Goal: Information Seeking & Learning: Learn about a topic

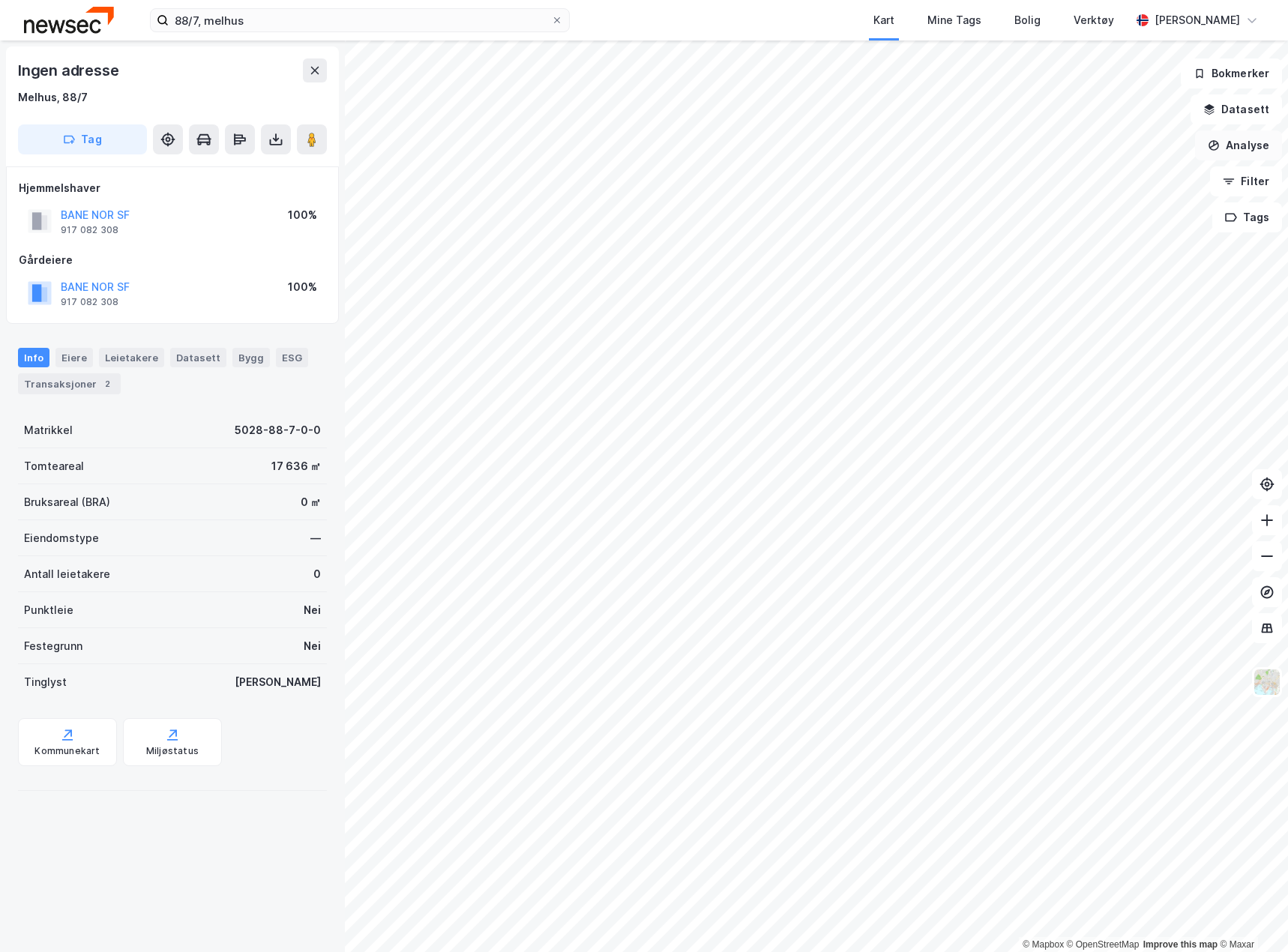
click at [1227, 145] on button "Analyse" at bounding box center [1238, 144] width 87 height 30
click at [1221, 113] on button "Datasett" at bounding box center [1235, 109] width 91 height 30
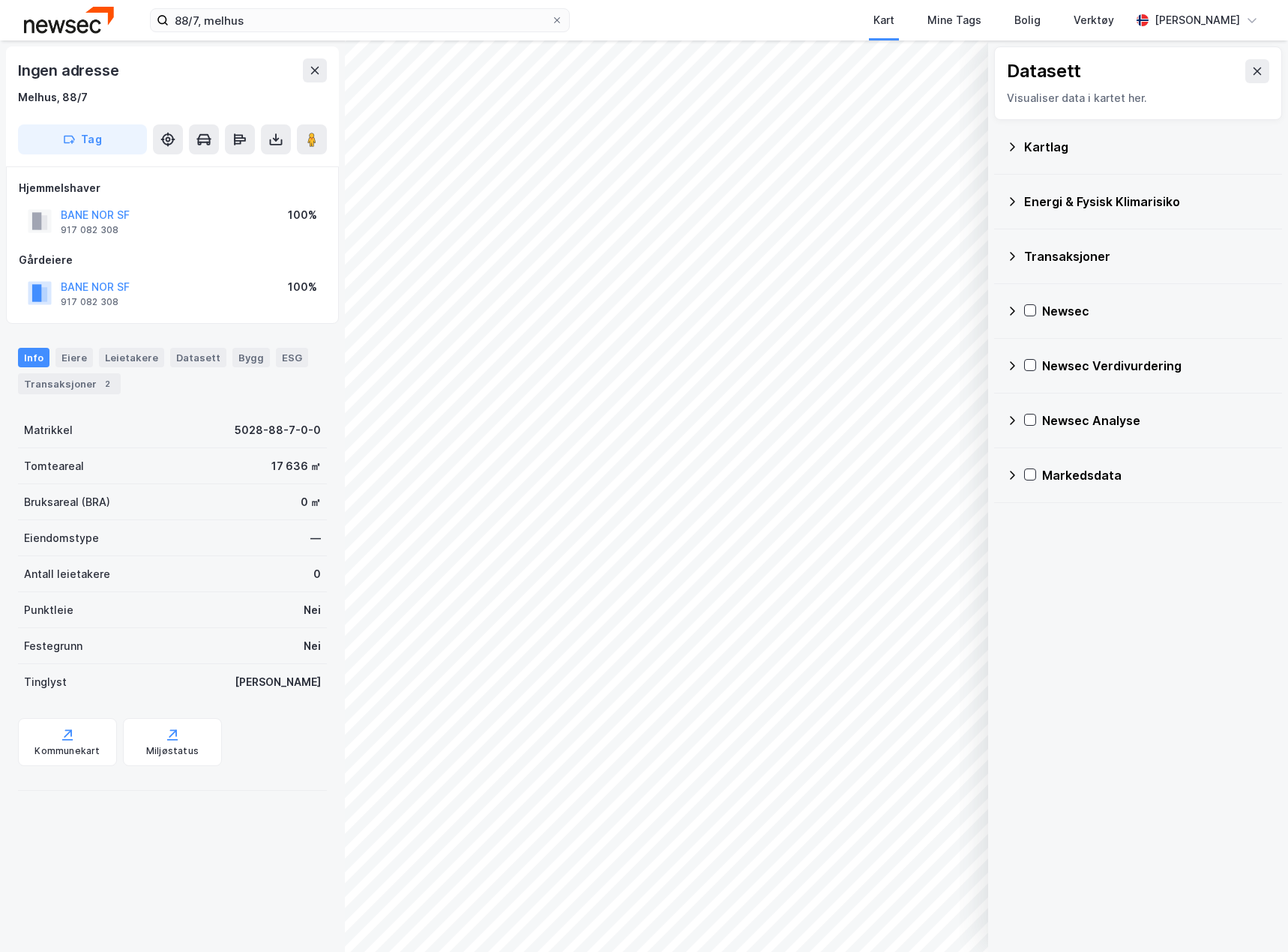
click at [1017, 198] on icon at bounding box center [1012, 201] width 12 height 12
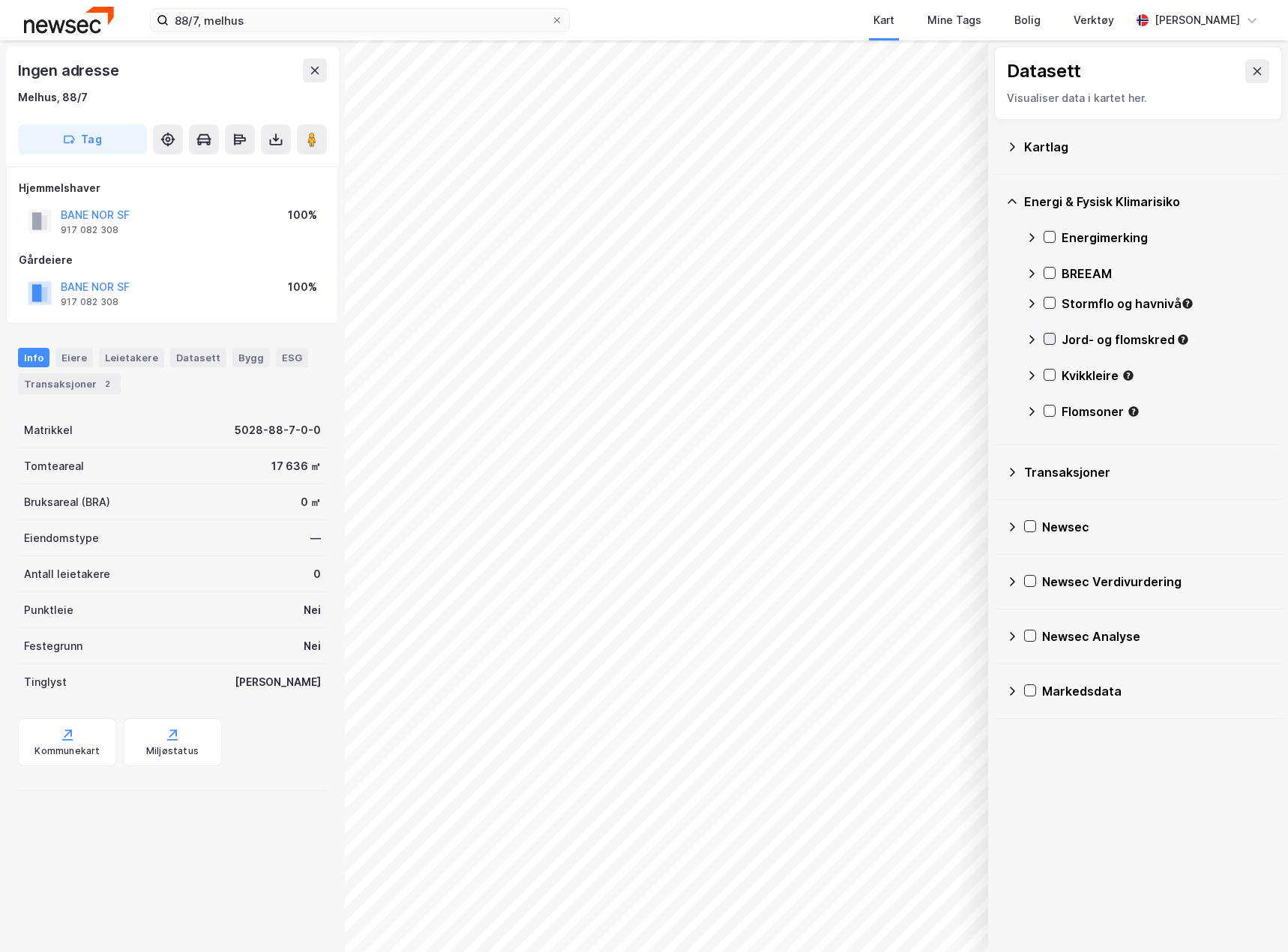
click at [1044, 338] on icon at bounding box center [1049, 338] width 11 height 11
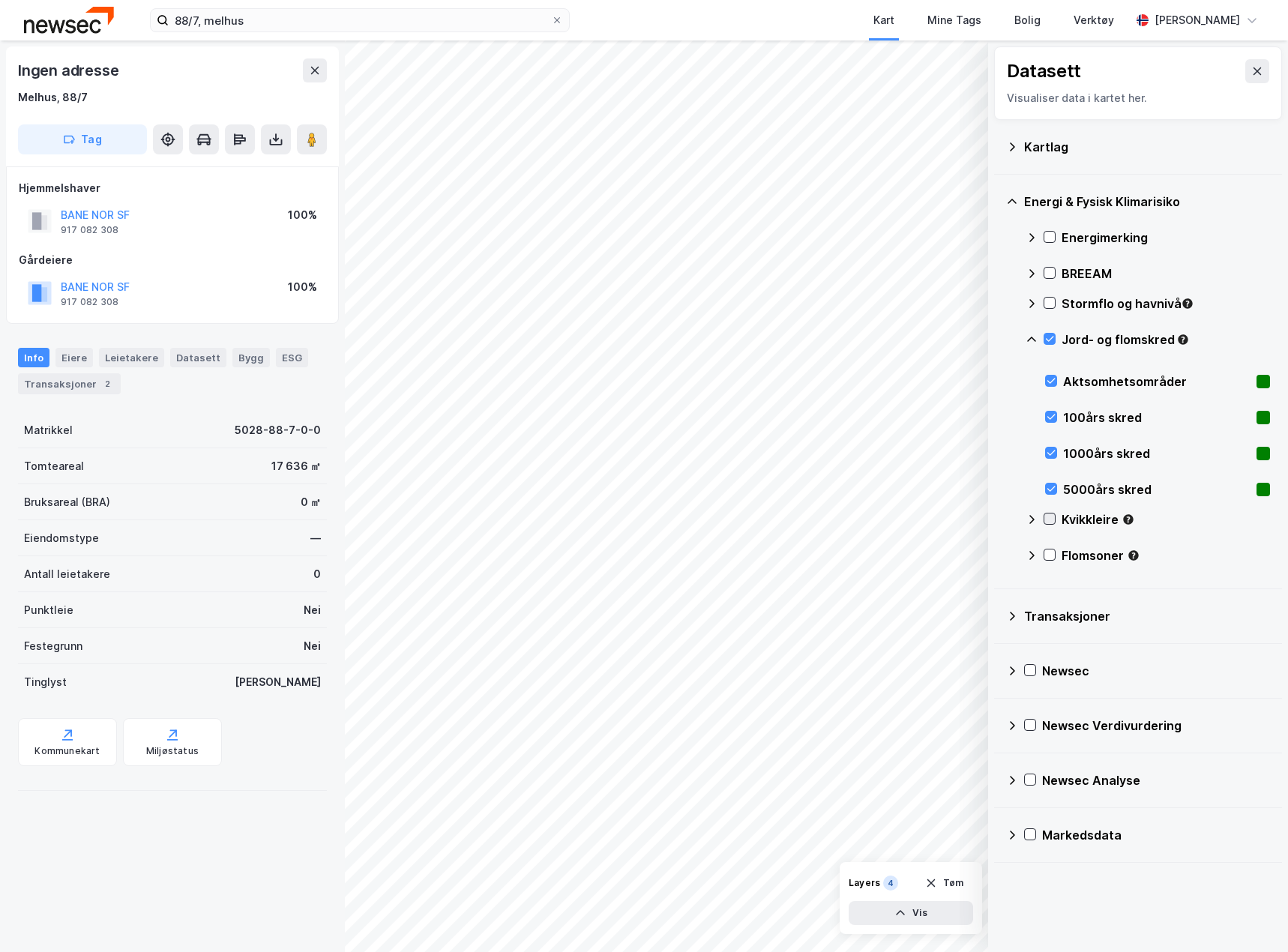
click at [1048, 513] on div at bounding box center [1049, 519] width 12 height 12
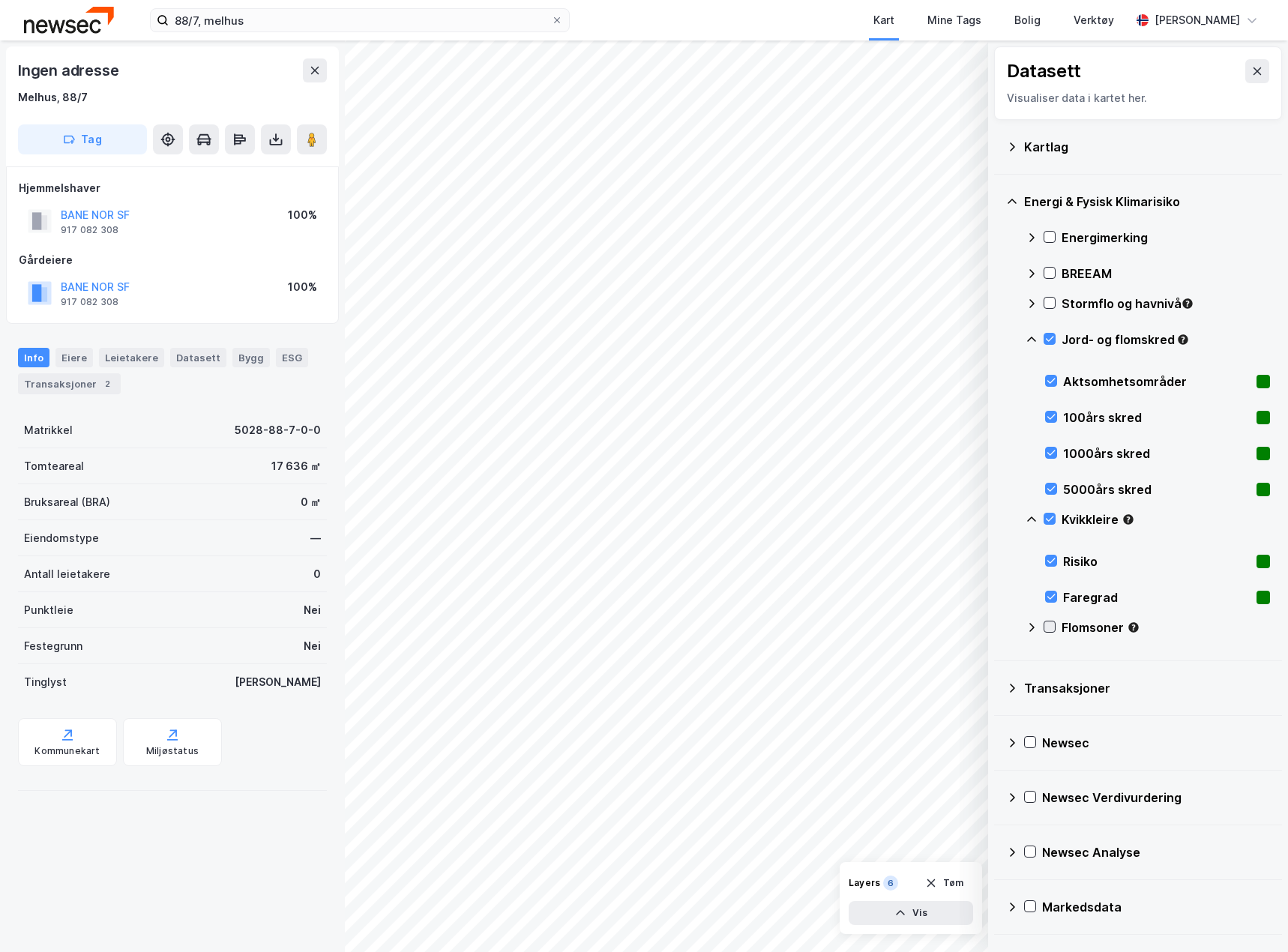
click at [1048, 626] on icon at bounding box center [1049, 626] width 11 height 11
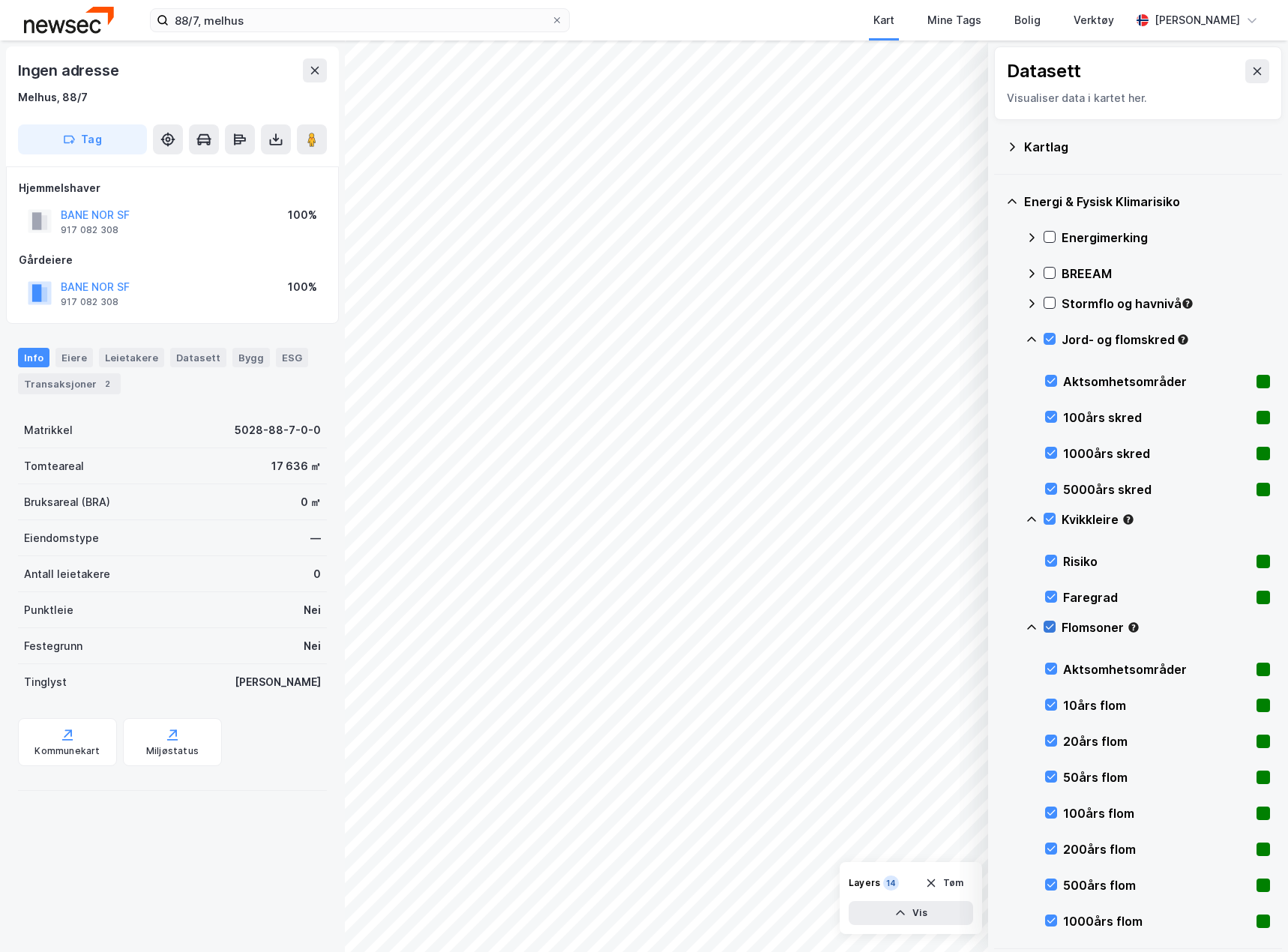
click at [1048, 626] on icon at bounding box center [1049, 626] width 11 height 11
click at [1050, 516] on icon at bounding box center [1049, 518] width 11 height 11
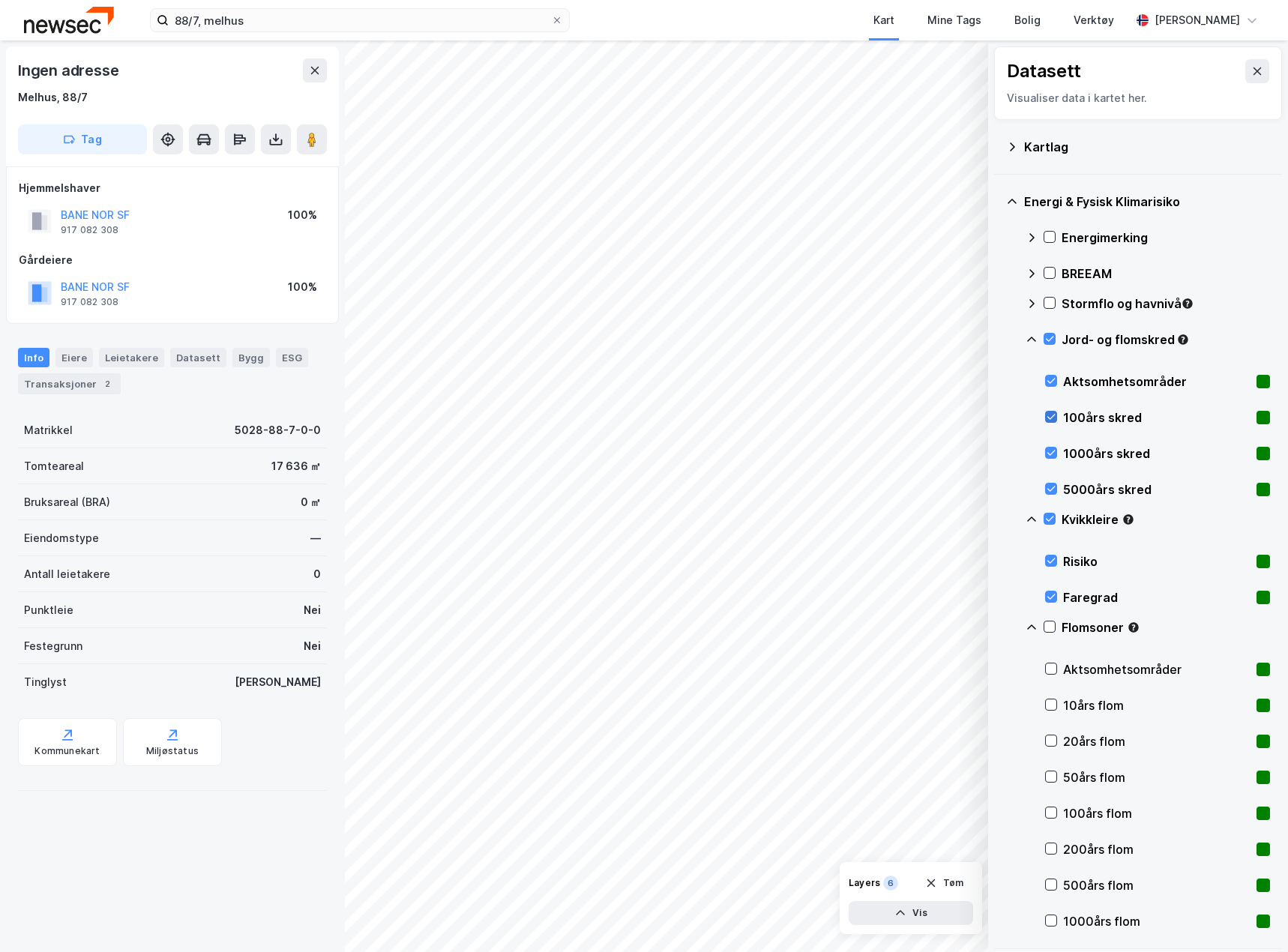
click at [1051, 415] on icon at bounding box center [1050, 416] width 11 height 11
click at [1051, 447] on div at bounding box center [1050, 452] width 12 height 12
click at [1048, 485] on icon at bounding box center [1050, 488] width 11 height 11
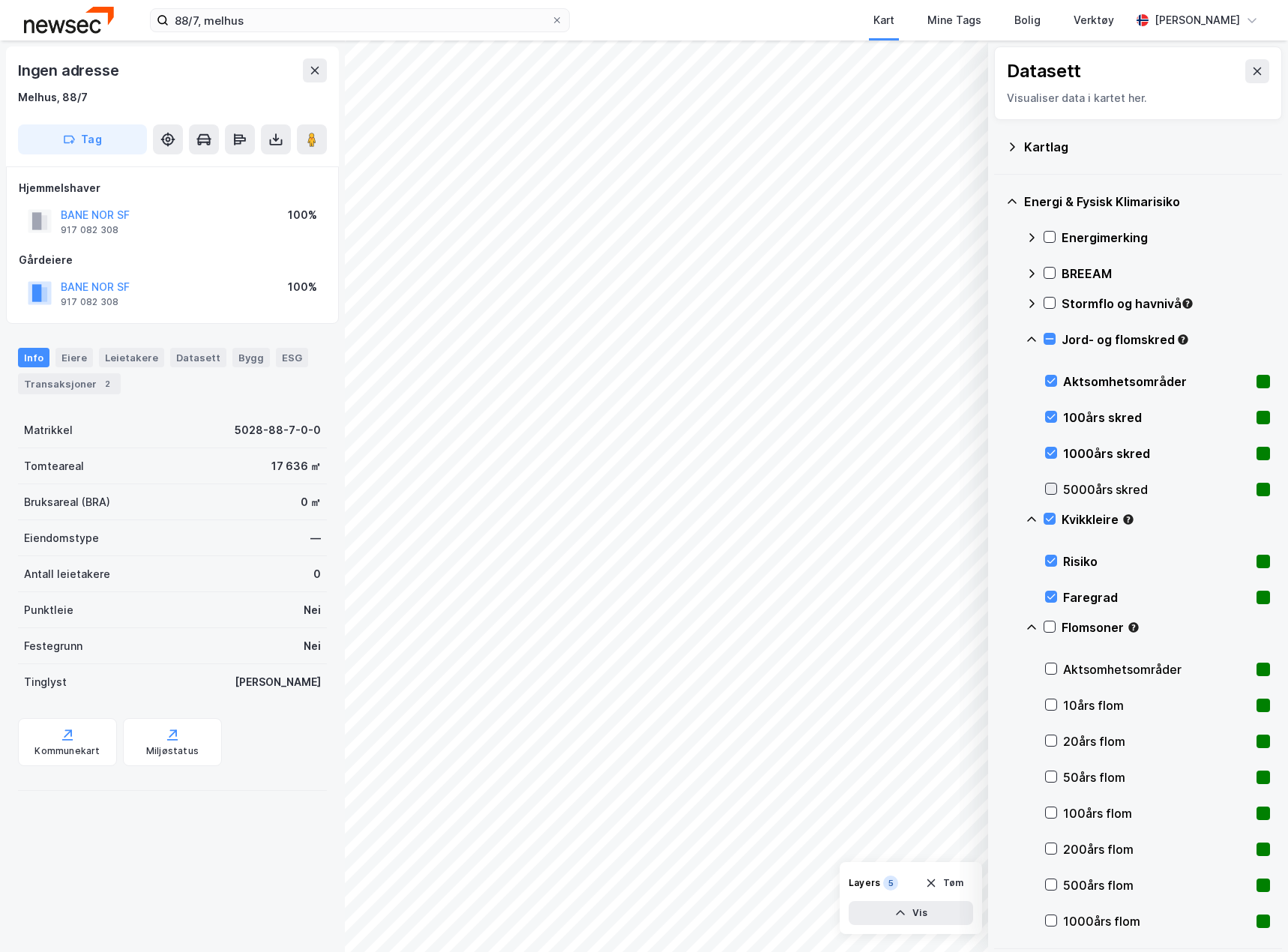
click at [1048, 485] on icon at bounding box center [1050, 488] width 11 height 11
click at [1051, 520] on icon at bounding box center [1049, 518] width 11 height 11
click at [1051, 381] on icon at bounding box center [1051, 380] width 9 height 5
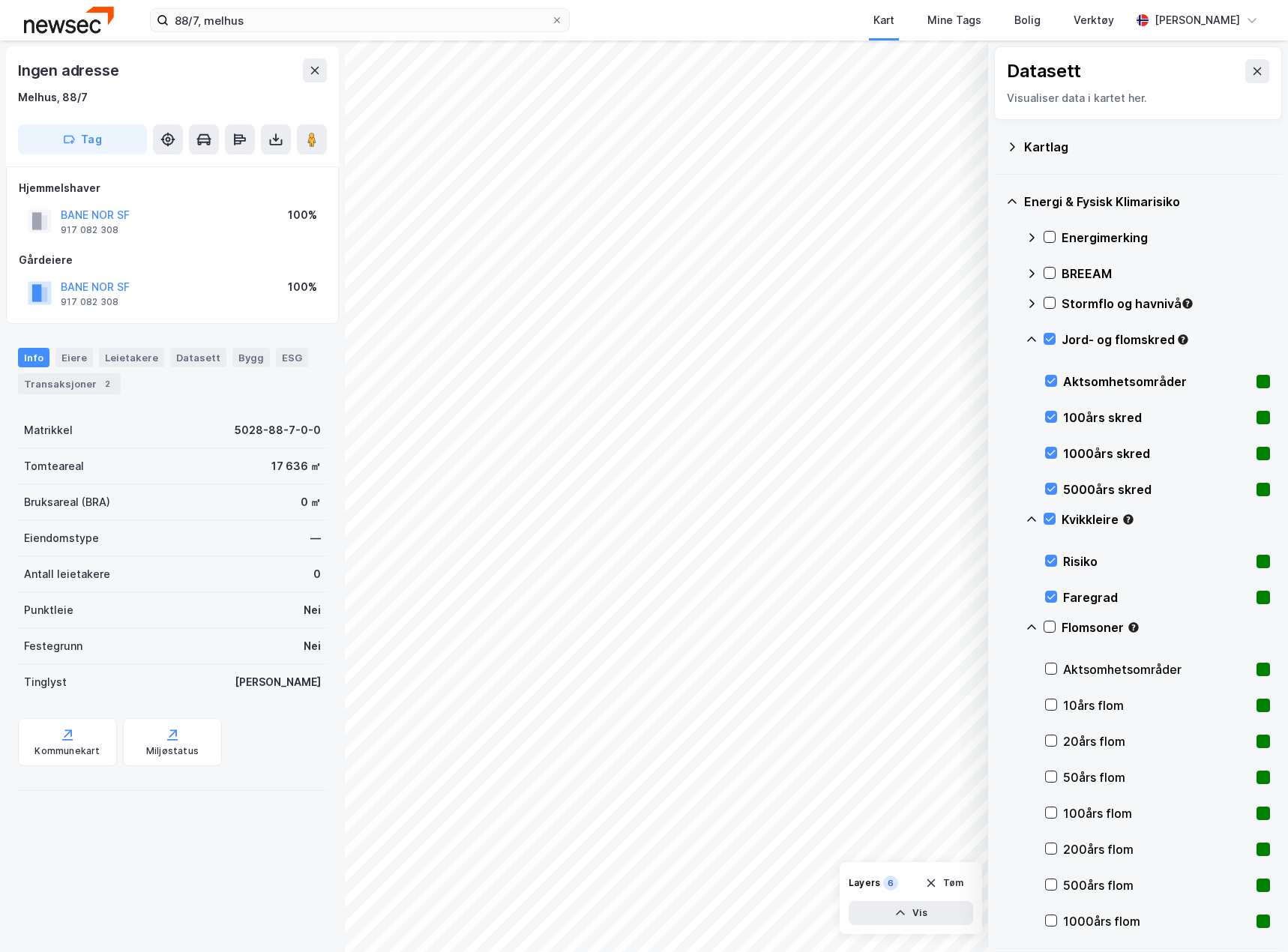
click at [1287, 591] on html "88/7, melhus Kart Mine Tags Bolig Verktøy [PERSON_NAME] © Mapbox © OpenStreetMa…" at bounding box center [644, 476] width 1288 height 952
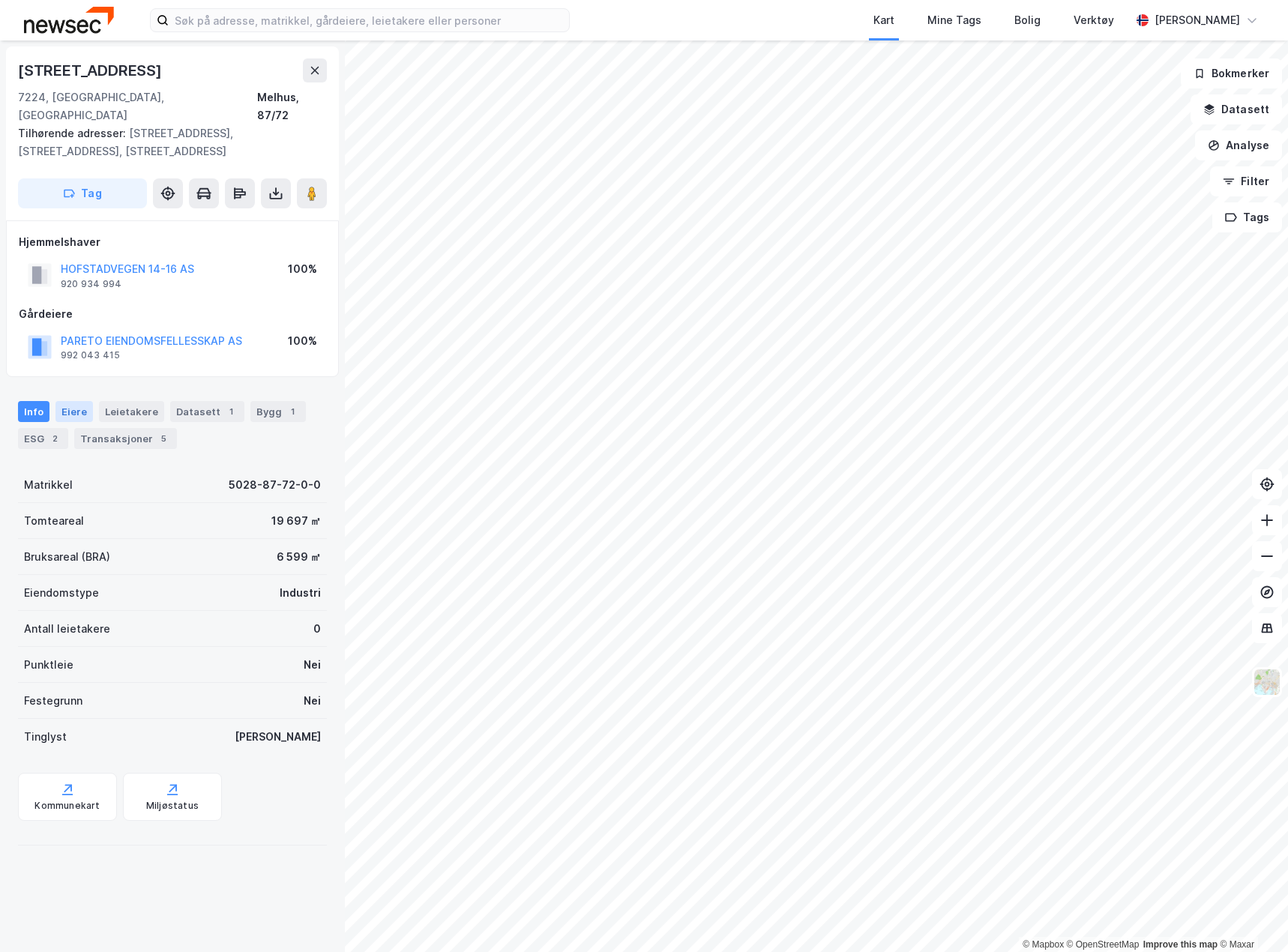
click at [70, 401] on div "Eiere" at bounding box center [74, 412] width 38 height 21
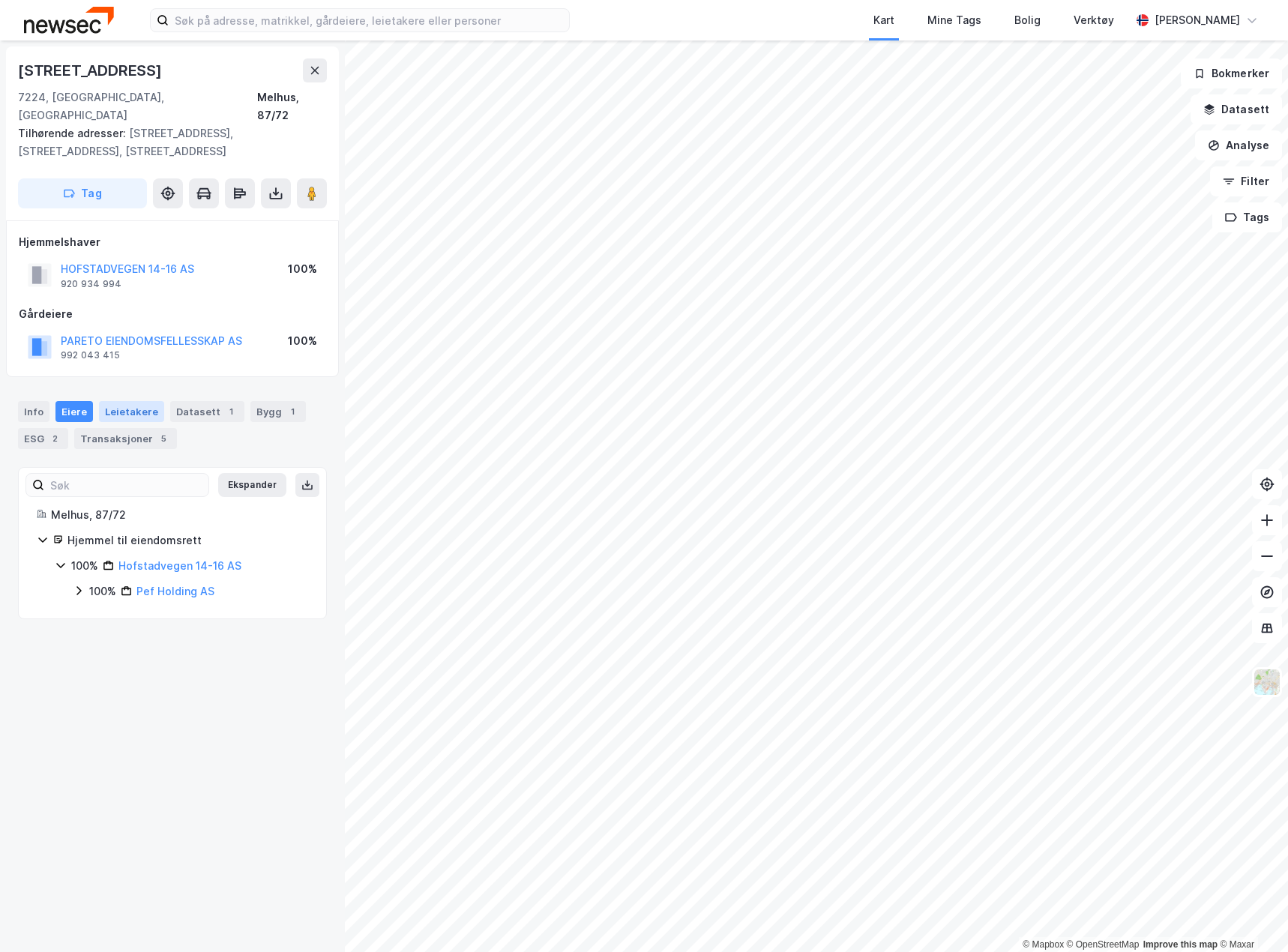
click at [127, 401] on div "Leietakere" at bounding box center [132, 412] width 65 height 21
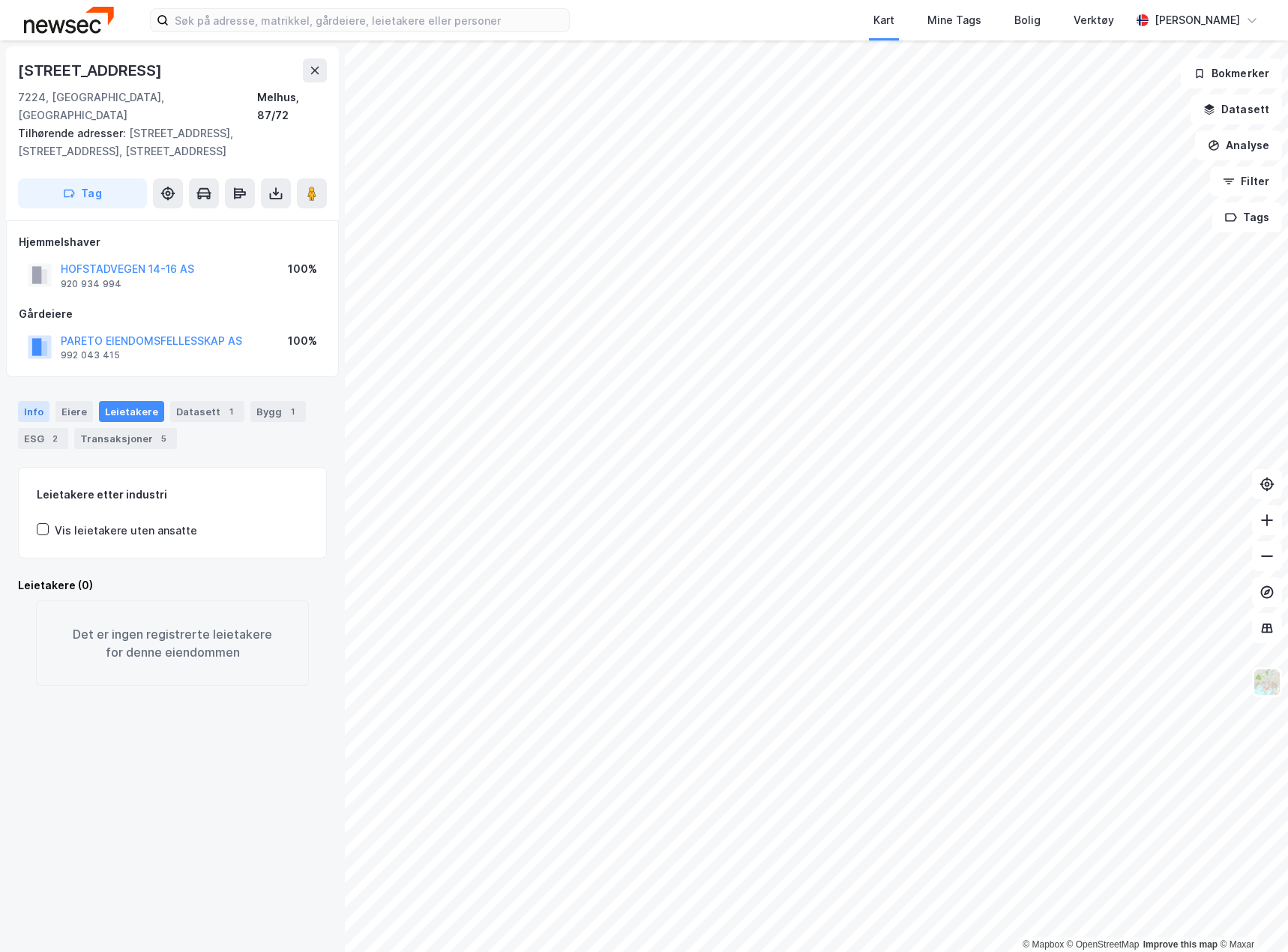
click at [36, 401] on div "Info" at bounding box center [34, 412] width 32 height 21
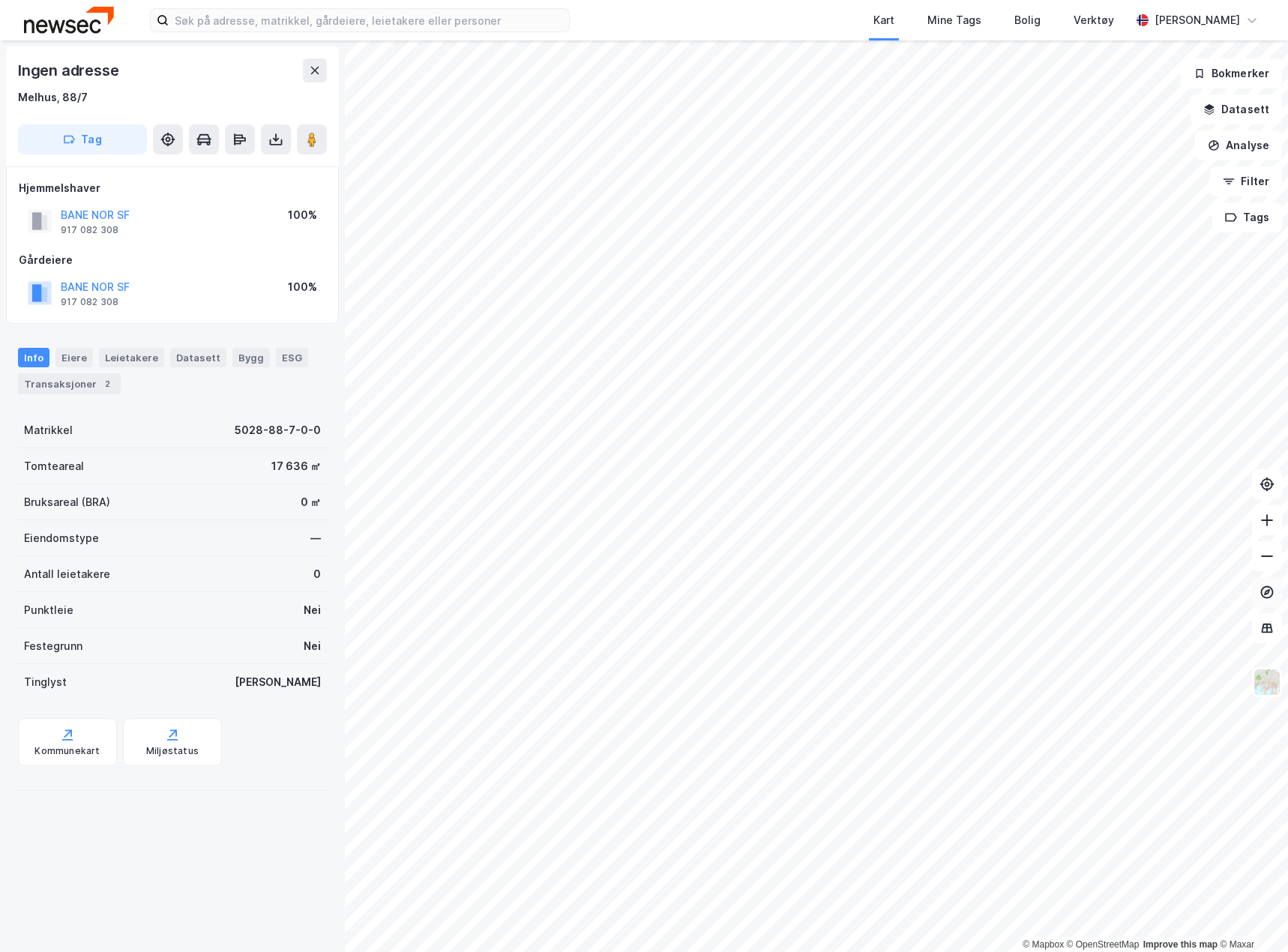
click at [1271, 593] on icon at bounding box center [1267, 592] width 15 height 15
click at [1269, 628] on icon at bounding box center [1267, 628] width 10 height 2
click at [1234, 147] on button "Analyse" at bounding box center [1238, 144] width 87 height 30
click at [1083, 178] on div "Tegn område" at bounding box center [1107, 177] width 130 height 13
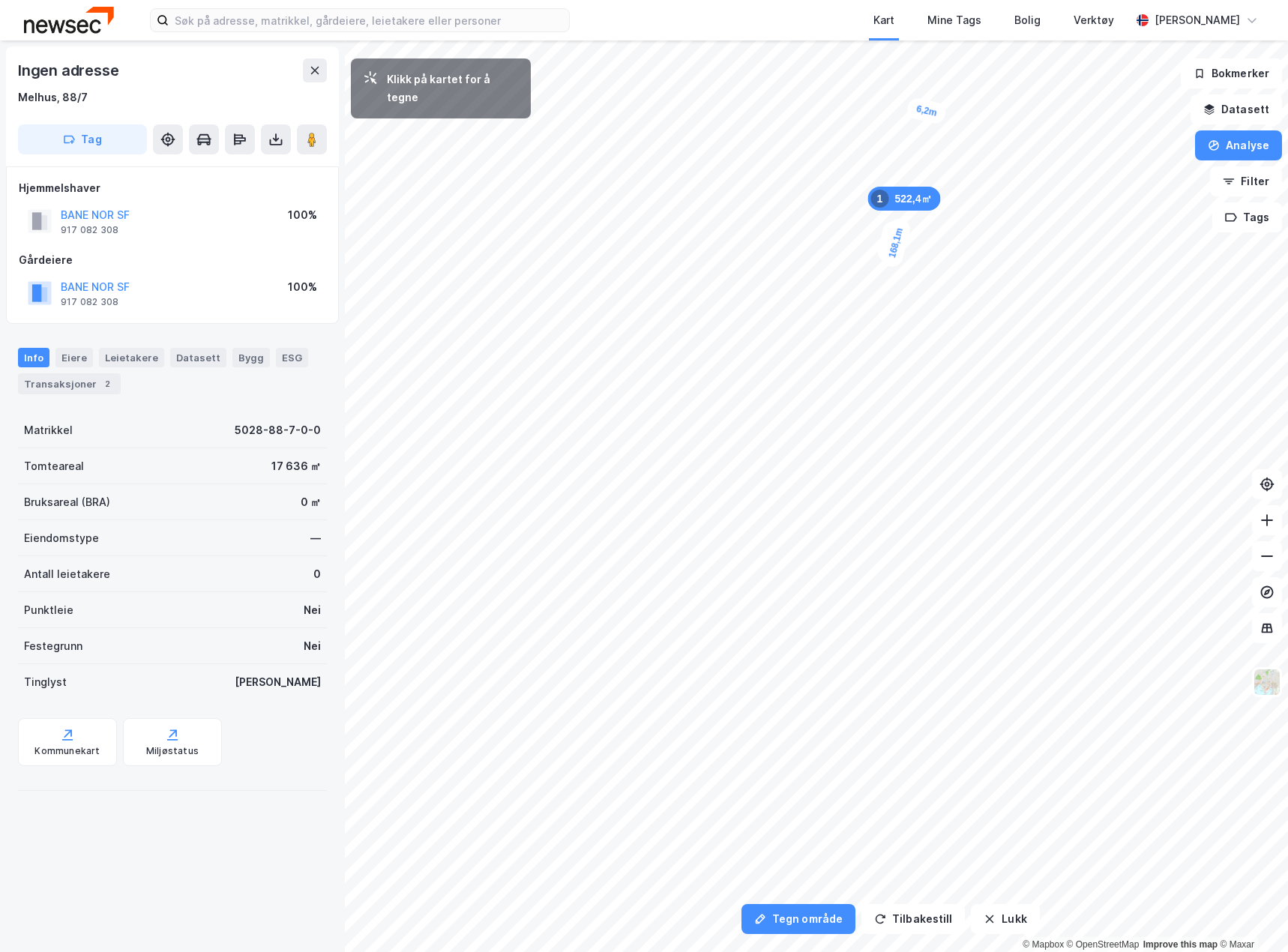
click at [930, 113] on div "6,2m" at bounding box center [927, 111] width 42 height 29
click at [871, 390] on div "12,4m" at bounding box center [866, 381] width 42 height 48
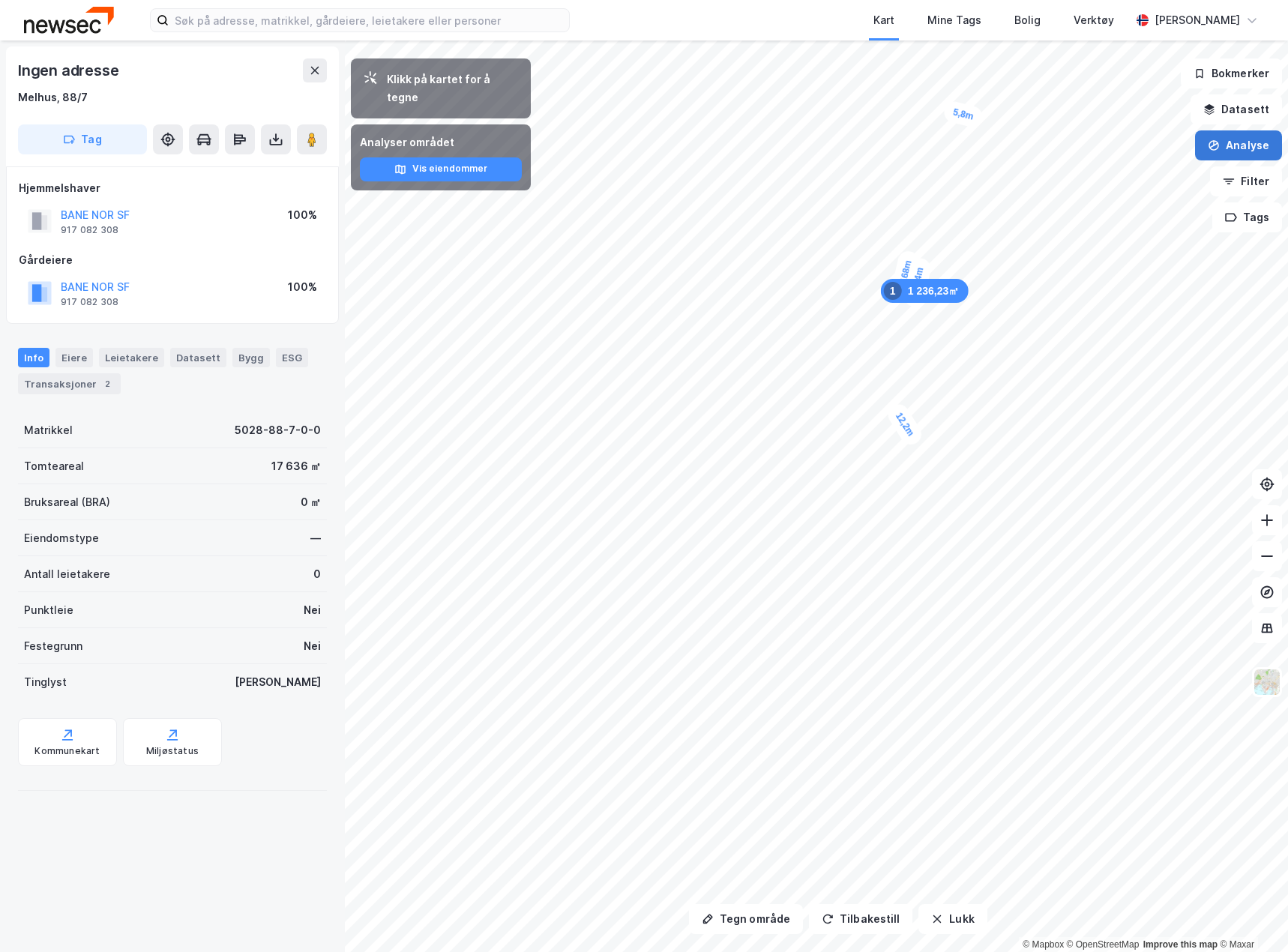
click at [1231, 154] on button "Analyse" at bounding box center [1238, 144] width 87 height 30
click at [1224, 148] on button "Analyse" at bounding box center [1238, 144] width 87 height 30
click at [933, 917] on icon "button" at bounding box center [937, 919] width 9 height 9
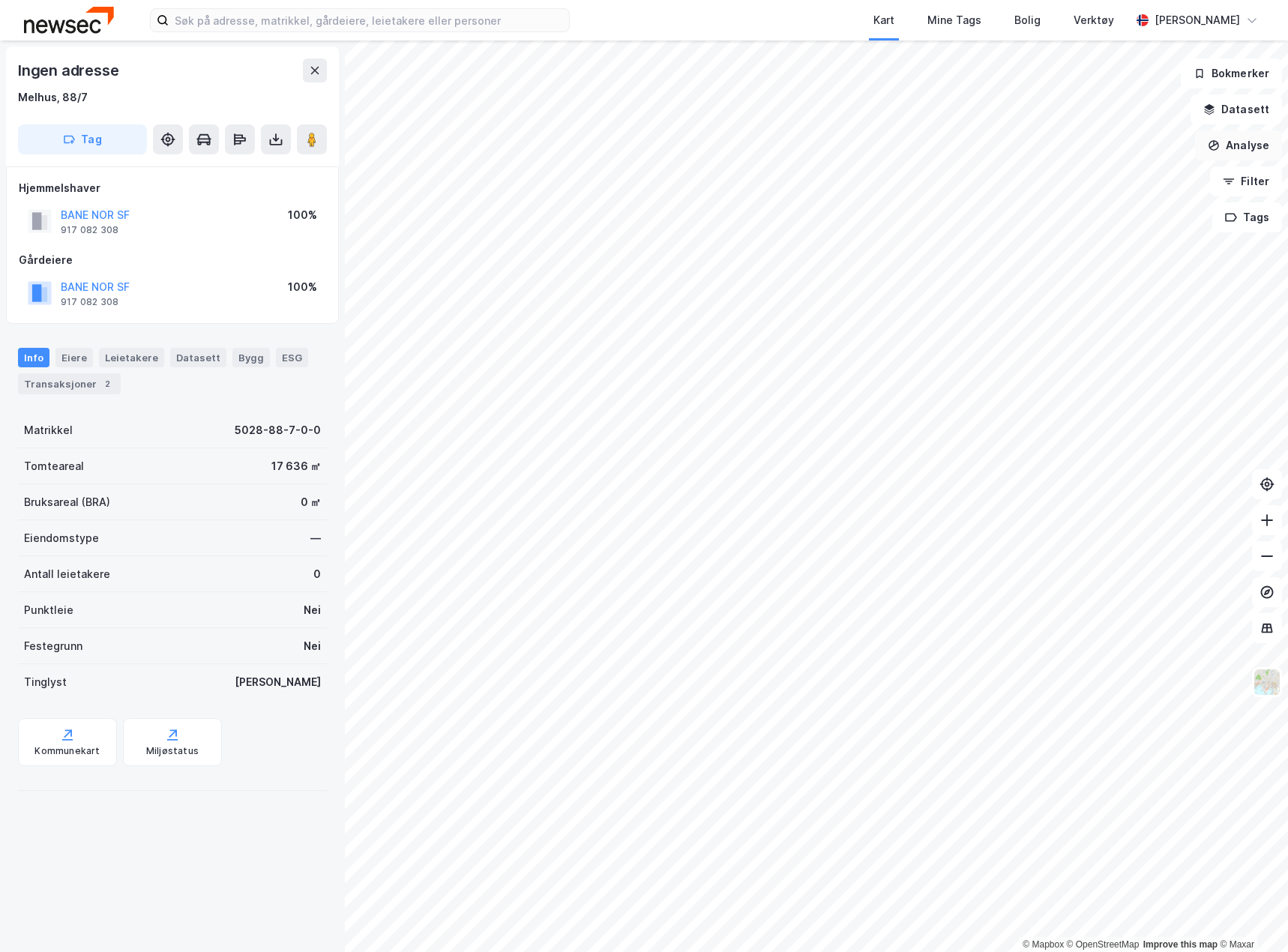
click at [1230, 147] on button "Analyse" at bounding box center [1238, 144] width 87 height 30
click at [1098, 147] on div "Mål avstand" at bounding box center [1107, 146] width 130 height 13
click at [311, 349] on div "Tilbakestill Lukk © Mapbox © OpenStreetMap Improve this map © Maxar Ingen adres…" at bounding box center [644, 496] width 1288 height 912
click at [1245, 105] on button "Datasett" at bounding box center [1235, 109] width 91 height 30
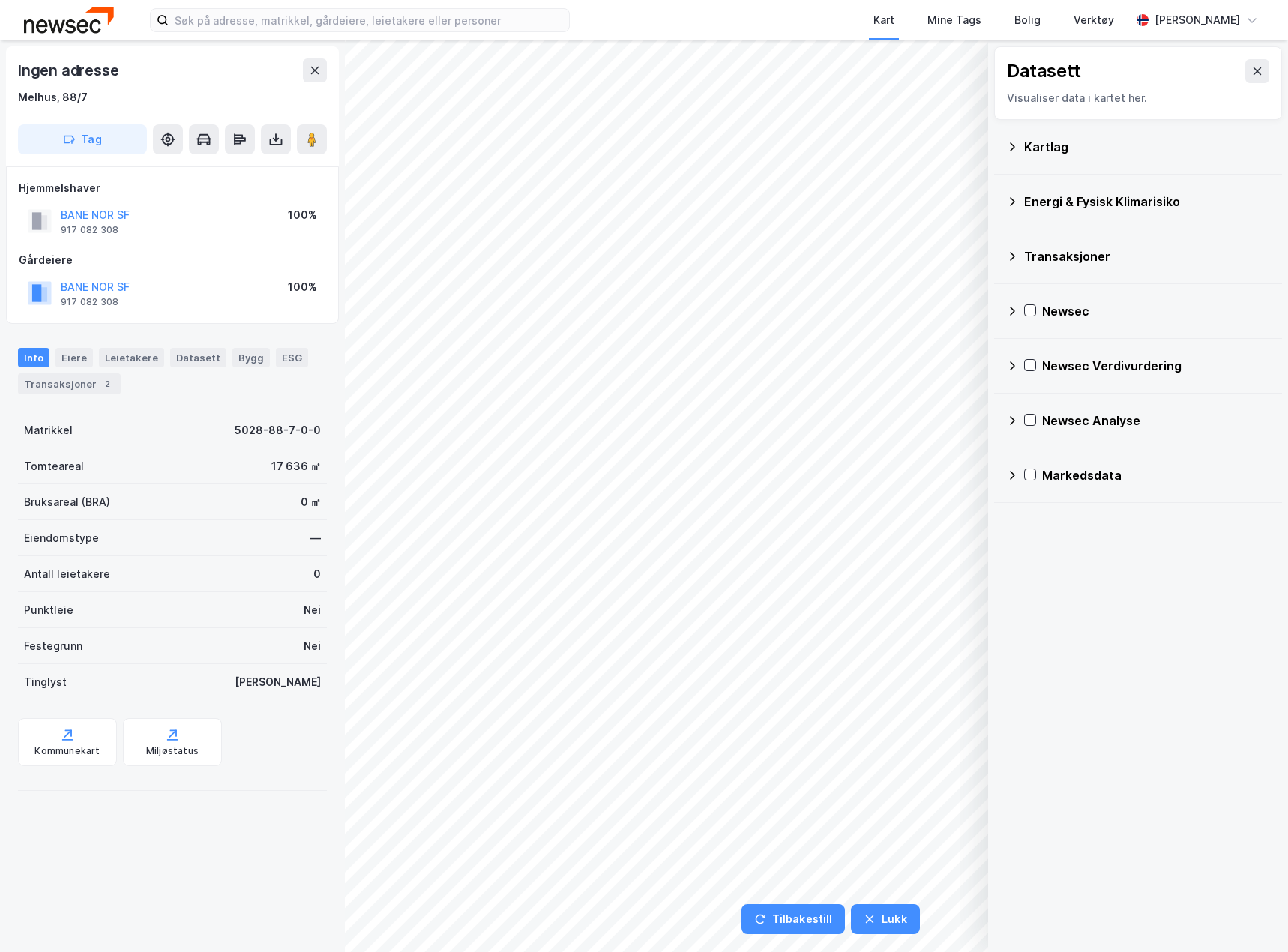
click at [1084, 157] on div "Kartlag" at bounding box center [1138, 146] width 264 height 36
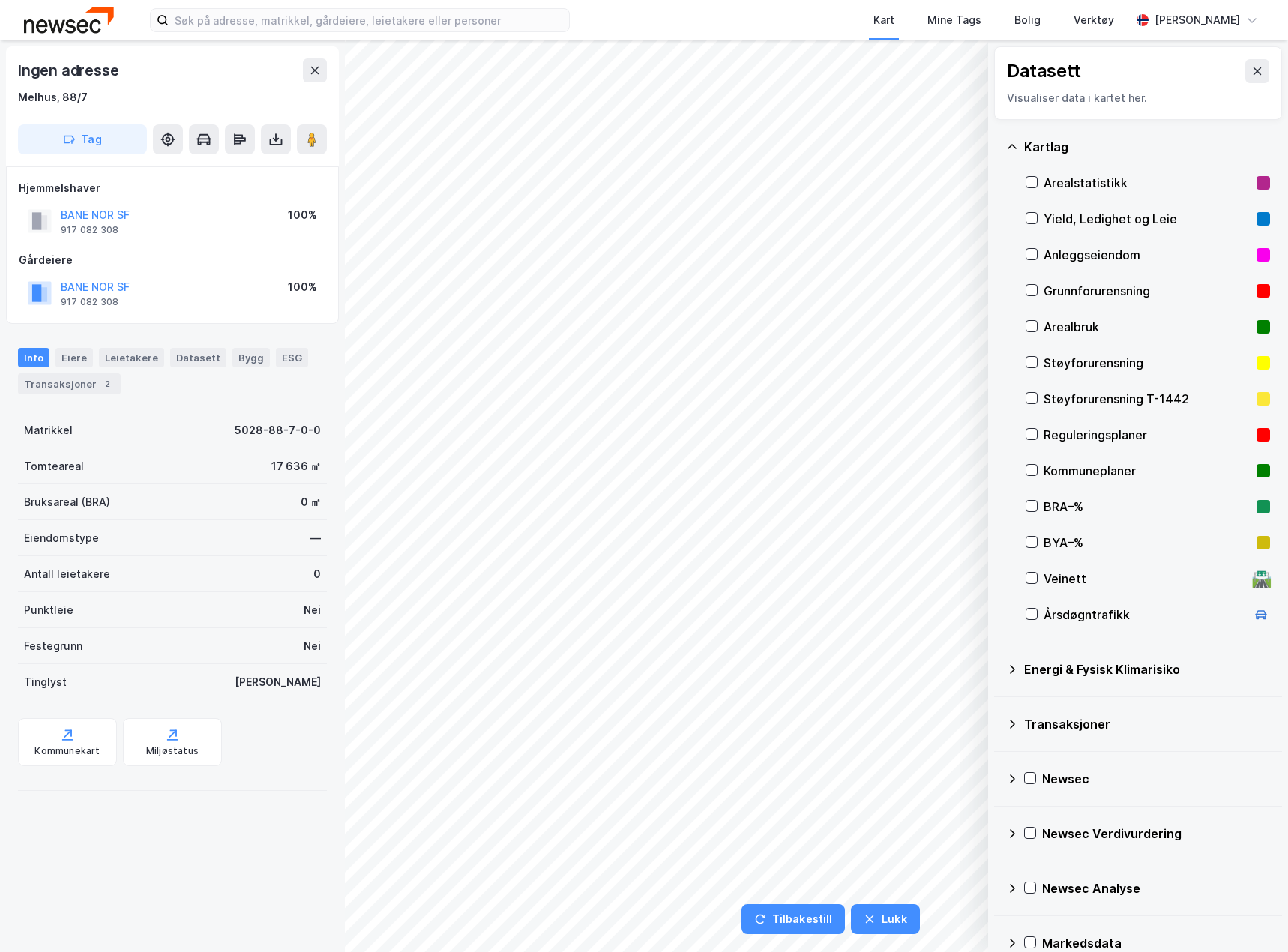
click at [1090, 428] on div "Reguleringsplaner" at bounding box center [1146, 434] width 207 height 18
click at [1072, 430] on div "Reguleringsplaner" at bounding box center [1146, 434] width 207 height 18
click at [1072, 472] on div "Kommuneplaner" at bounding box center [1146, 471] width 207 height 18
click at [1033, 472] on icon at bounding box center [1031, 470] width 11 height 11
click at [957, 931] on button "Lukk" at bounding box center [956, 918] width 68 height 30
